Goal: Navigation & Orientation: Find specific page/section

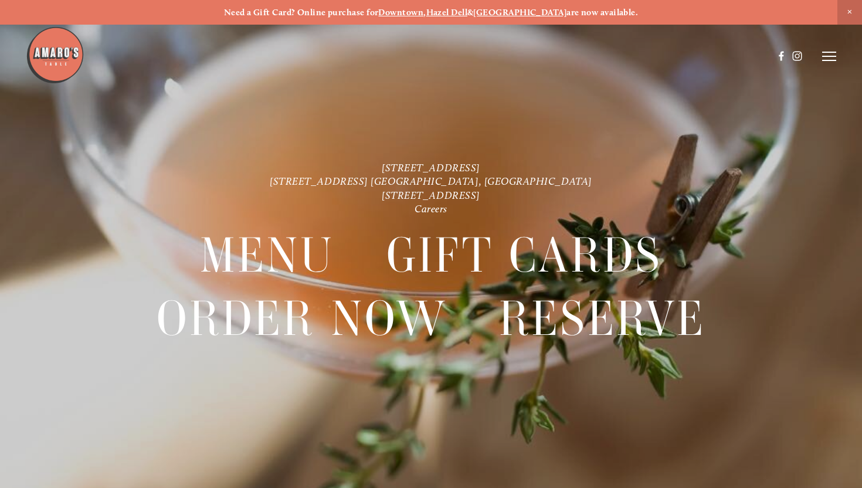
scroll to position [25, 0]
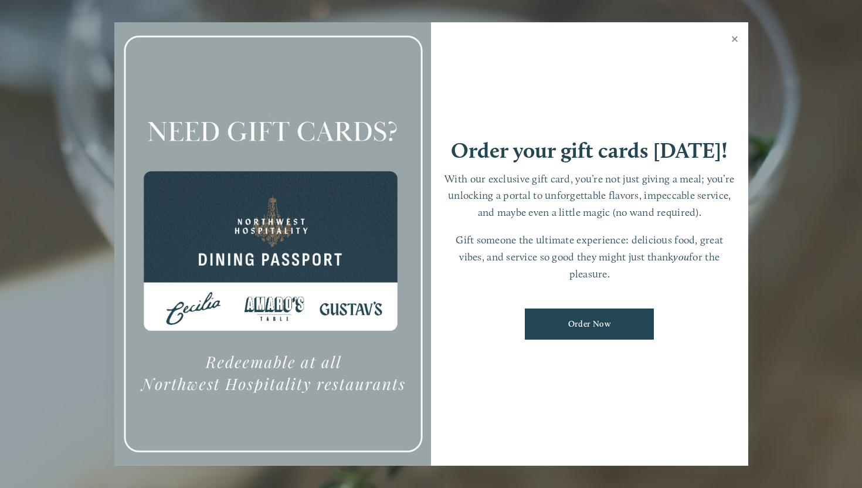
click at [732, 38] on link "Close" at bounding box center [734, 40] width 23 height 33
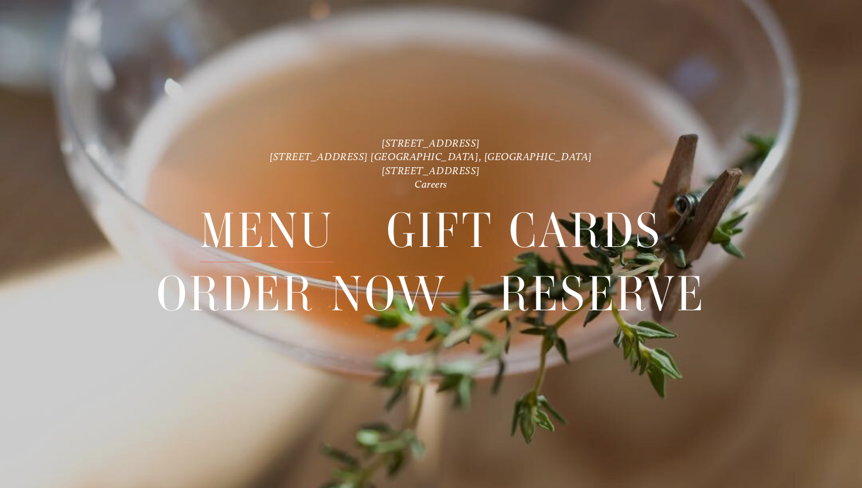
click at [292, 243] on span "Menu" at bounding box center [267, 231] width 135 height 63
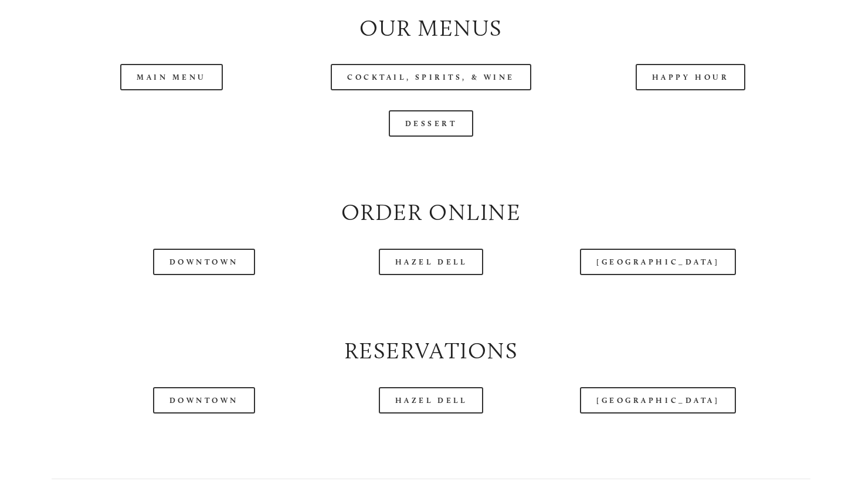
scroll to position [1208, 0]
click at [169, 90] on link "Main Menu" at bounding box center [171, 76] width 103 height 26
